Goal: Navigation & Orientation: Find specific page/section

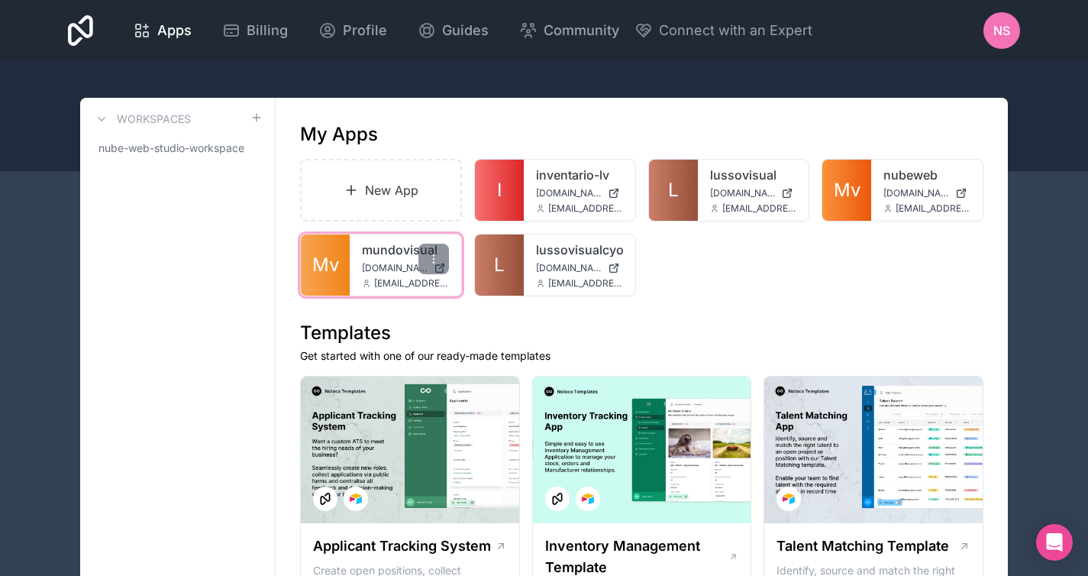
click at [379, 274] on div "mundovisual mundovisual.noloco.co admin@nubeweb.studio" at bounding box center [405, 264] width 111 height 61
click at [340, 261] on link "Mv" at bounding box center [325, 264] width 49 height 61
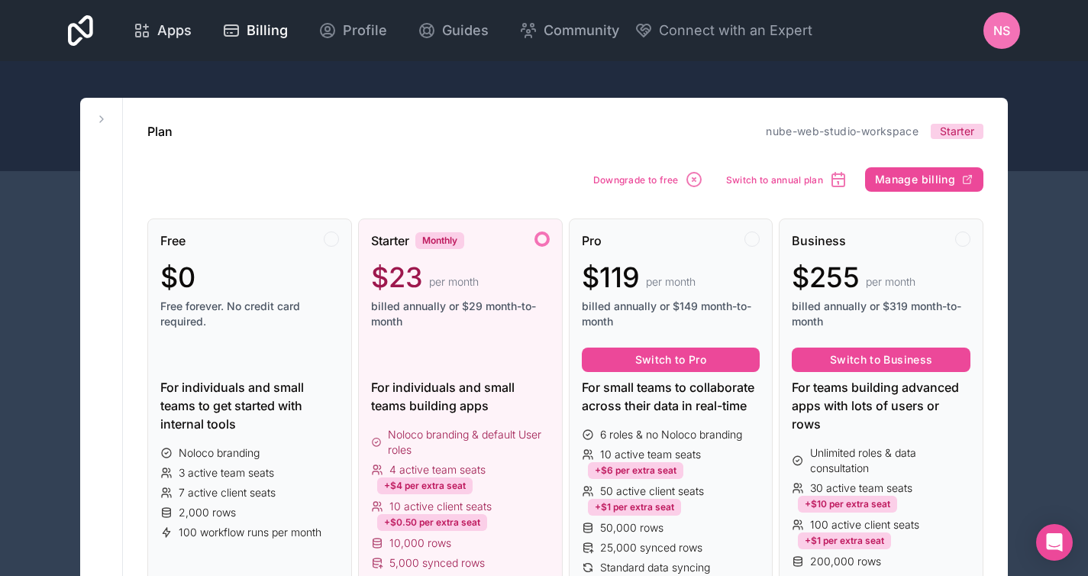
click at [176, 27] on span "Apps" at bounding box center [174, 30] width 34 height 21
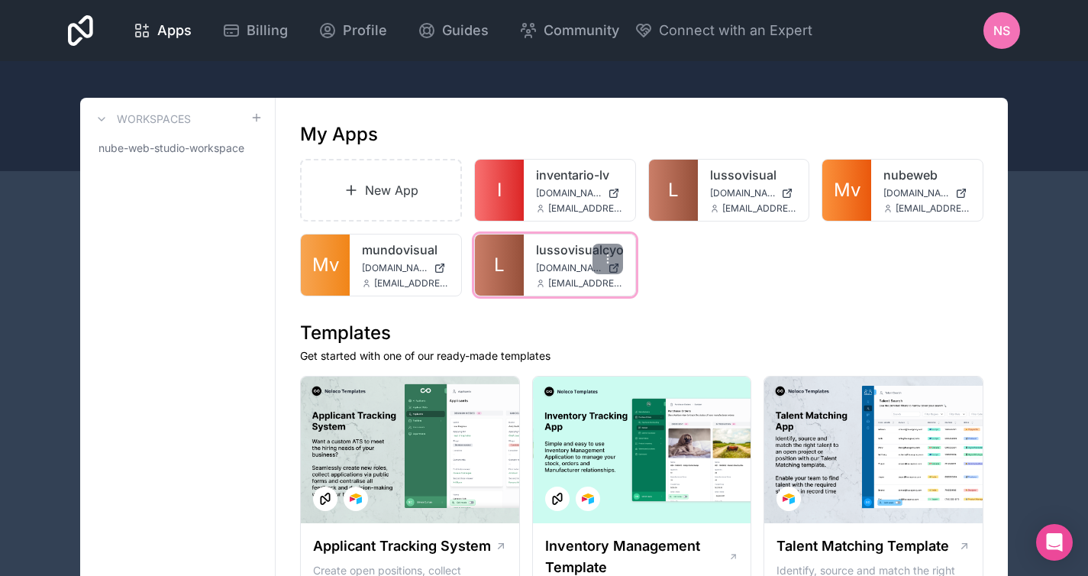
click at [536, 270] on span "[DOMAIN_NAME]" at bounding box center [569, 268] width 66 height 12
